Goal: Ask a question: Seek information or help from site administrators or community

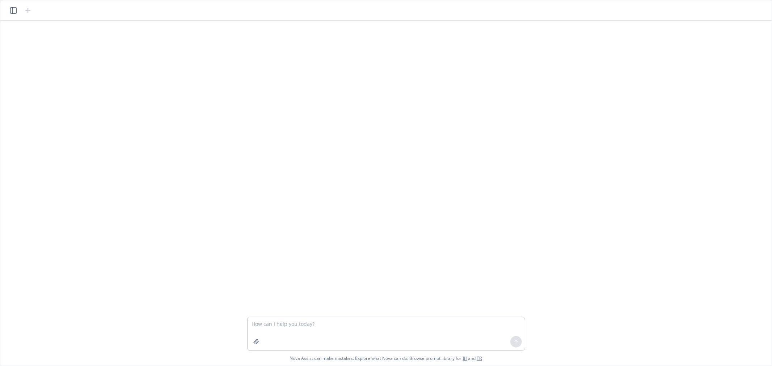
click at [299, 326] on textarea at bounding box center [386, 333] width 277 height 33
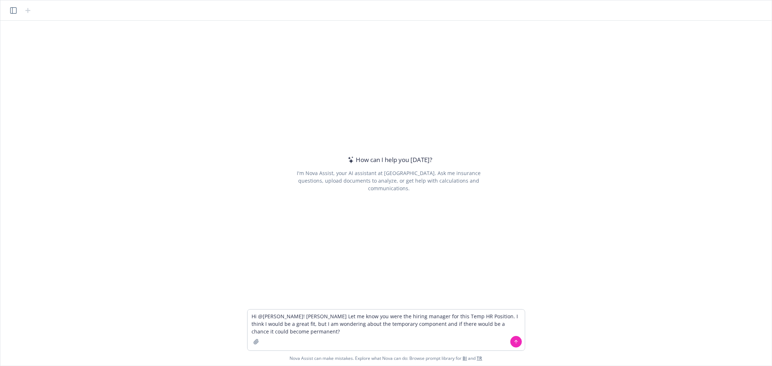
drag, startPoint x: 474, startPoint y: 317, endPoint x: 205, endPoint y: 306, distance: 269.1
click at [205, 306] on div "How can I help you [DATE]? I'm Nova Assist, your AI assistant at Newfront. Ask …" at bounding box center [385, 193] width 771 height 345
type textarea "iI think I would be a great fit, but I am wondering about the temporary compone…"
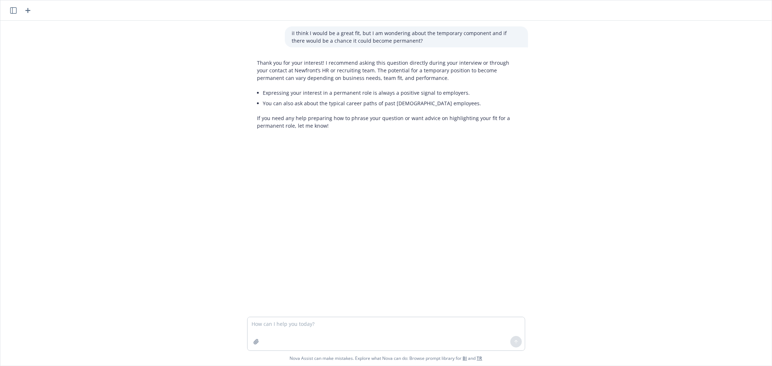
click at [272, 330] on textarea at bounding box center [386, 333] width 277 height 33
type textarea "can you frefine this: Hi @[PERSON_NAME]! [PERSON_NAME] Let me know you were the…"
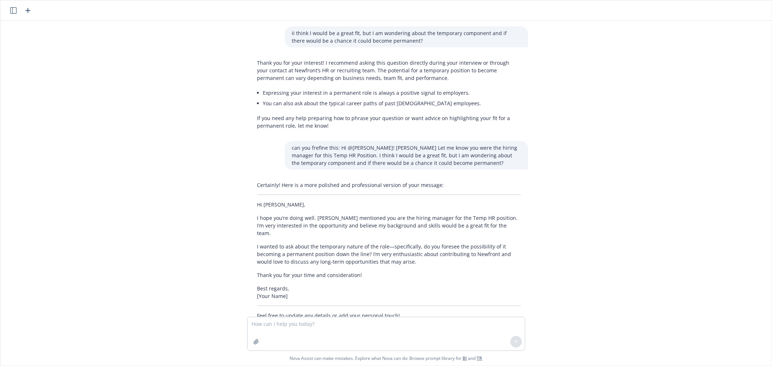
scroll to position [15, 0]
